Goal: Find specific page/section: Find specific page/section

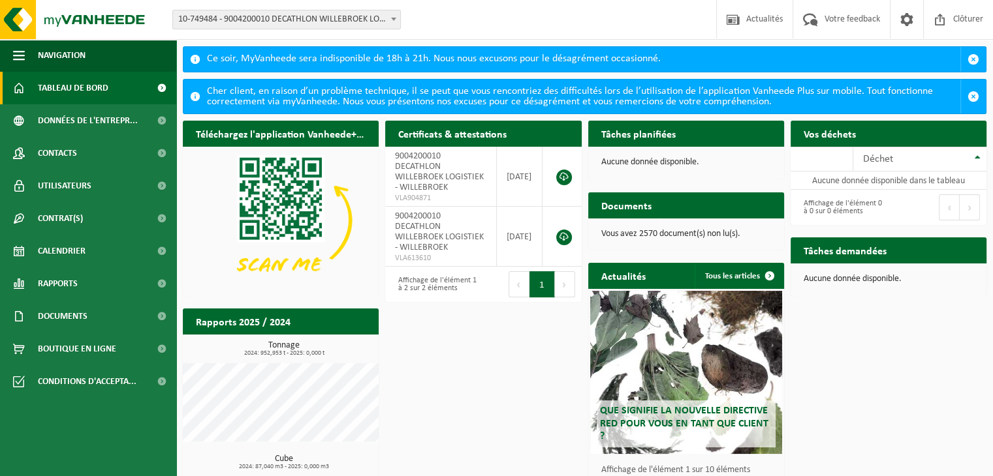
click at [374, 16] on span "10-749484 - 9004200010 DECATHLON WILLEBROEK LOGISTIEK - WILLEBROEK" at bounding box center [286, 19] width 227 height 18
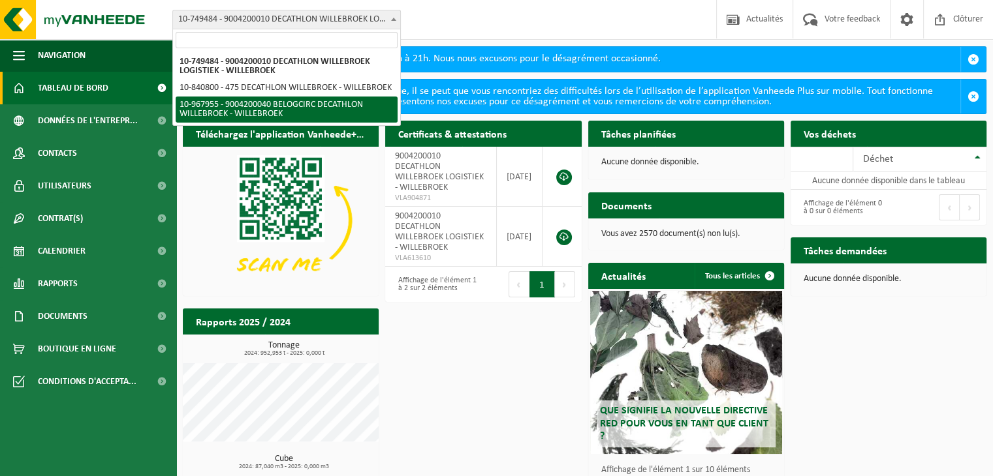
select select "154029"
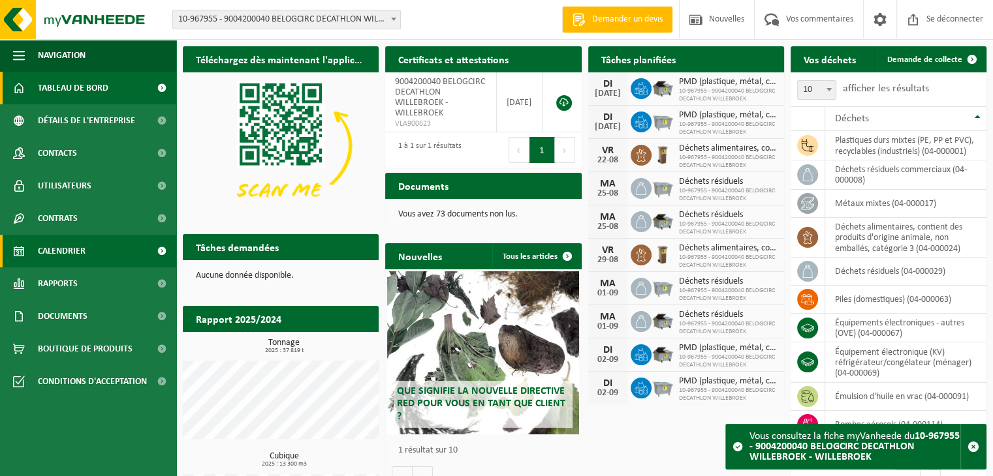
click at [77, 249] on font "Calendrier" at bounding box center [62, 252] width 48 height 10
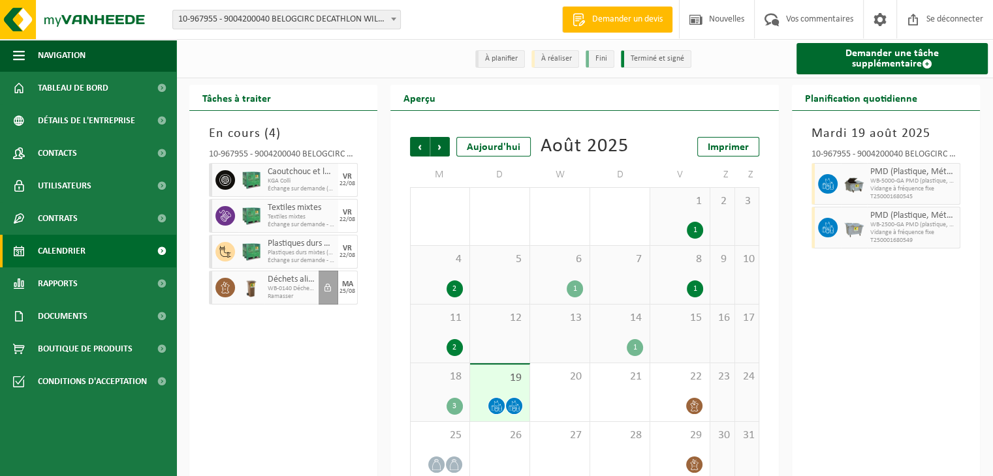
click at [266, 405] on div "En cours ( 4 ) 10-967955 - 9004200040 BELOGCIRC DECATHLON WILLEBROEK - WILLEBRO…" at bounding box center [283, 295] width 188 height 368
